Goal: Task Accomplishment & Management: Manage account settings

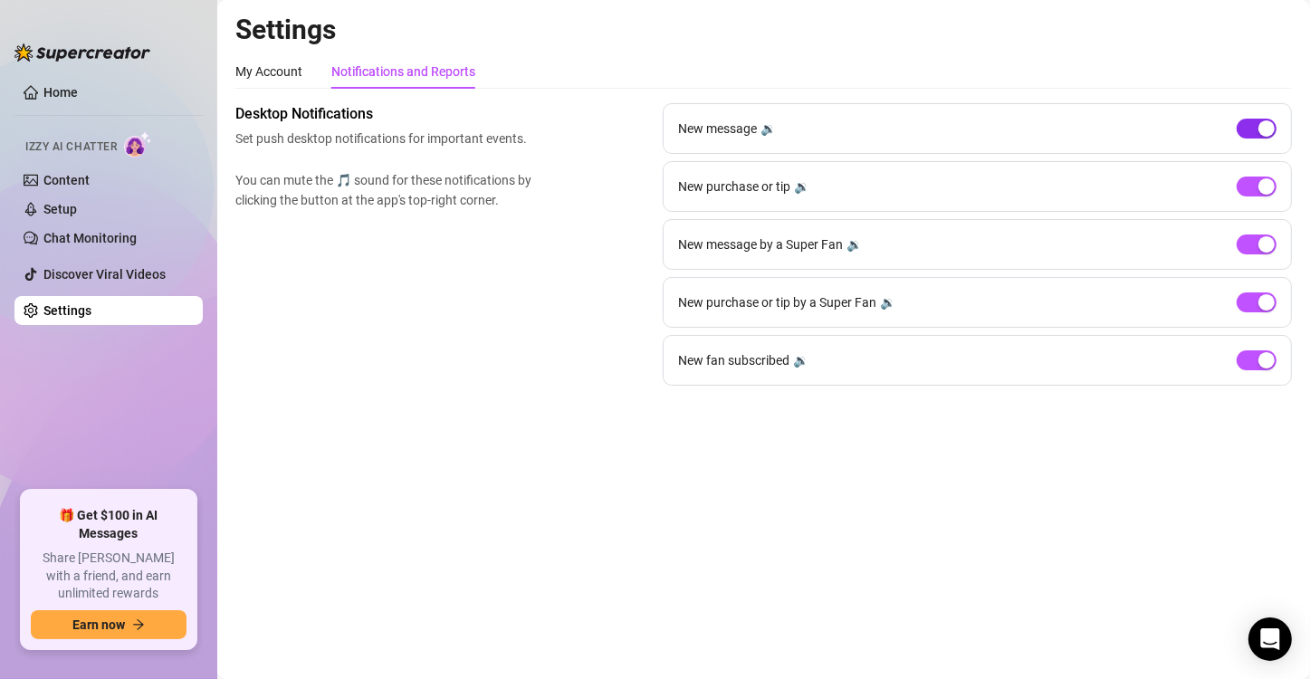
click at [1266, 126] on div "button" at bounding box center [1266, 128] width 16 height 16
click at [1248, 360] on span "button" at bounding box center [1256, 360] width 40 height 20
click at [1252, 127] on span "button" at bounding box center [1256, 129] width 40 height 20
click at [1256, 358] on button "button" at bounding box center [1256, 360] width 40 height 20
click at [424, 284] on div "Desktop Notifications Set push desktop notifications for important events. You …" at bounding box center [763, 244] width 1056 height 282
